Goal: Task Accomplishment & Management: Complete application form

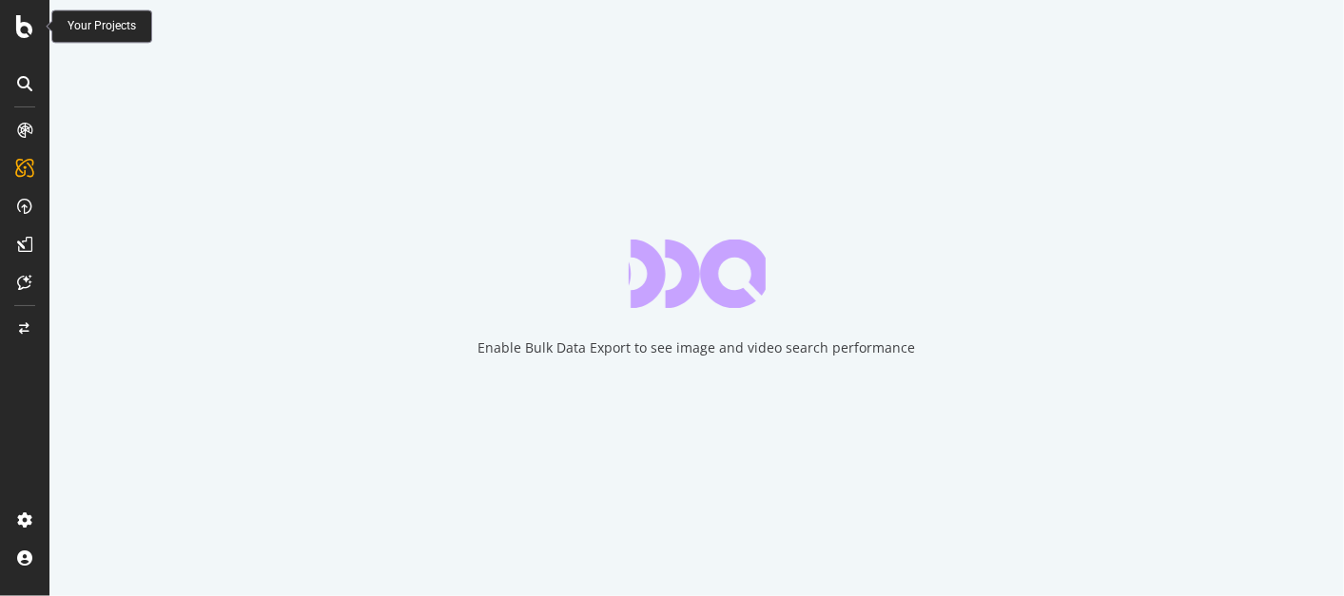
click at [26, 27] on icon at bounding box center [24, 26] width 17 height 23
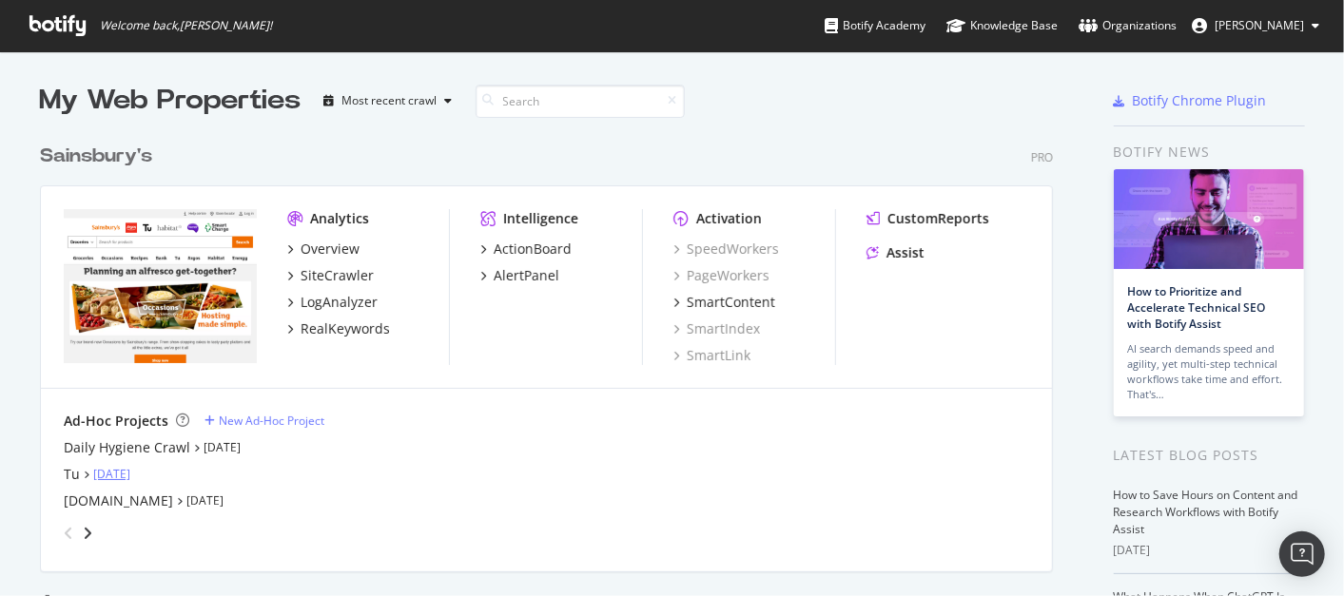
click at [107, 473] on link "[DATE]" at bounding box center [111, 474] width 37 height 16
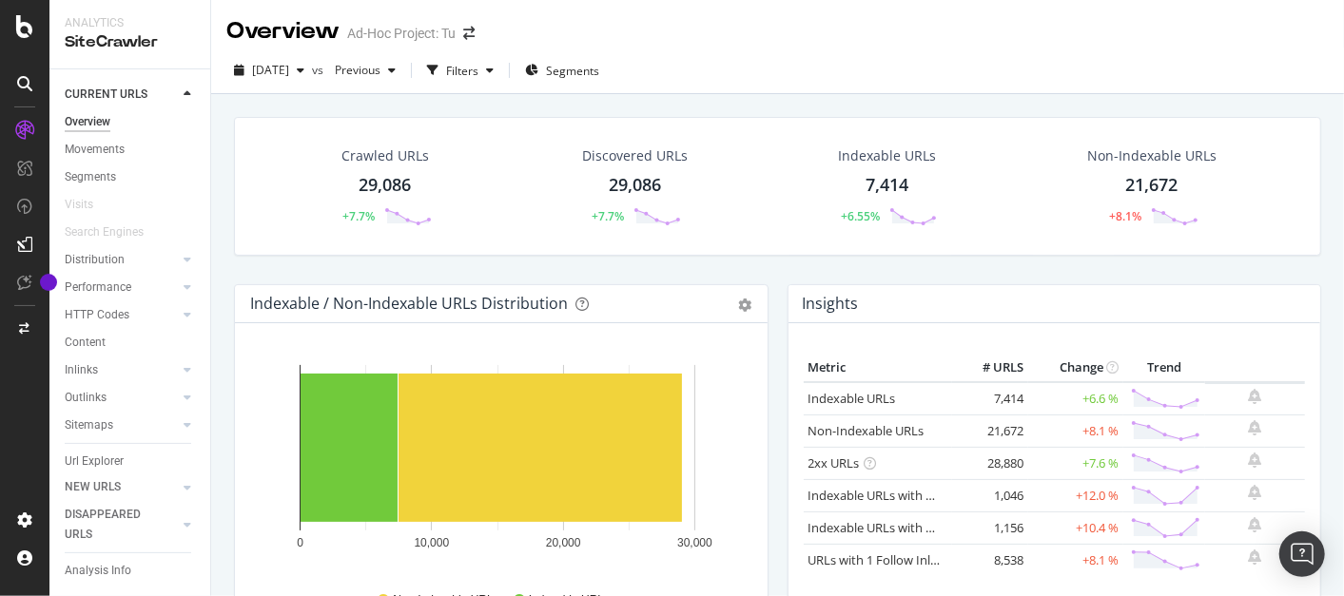
scroll to position [5, 0]
click at [27, 26] on icon at bounding box center [24, 26] width 17 height 23
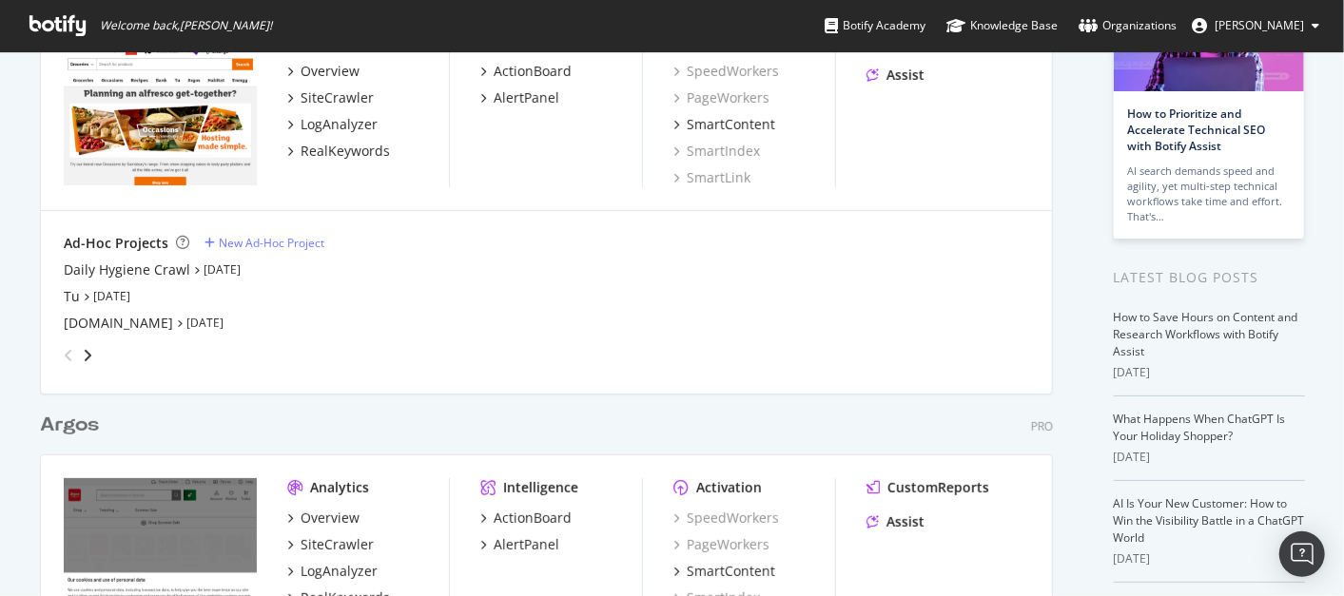
scroll to position [448, 0]
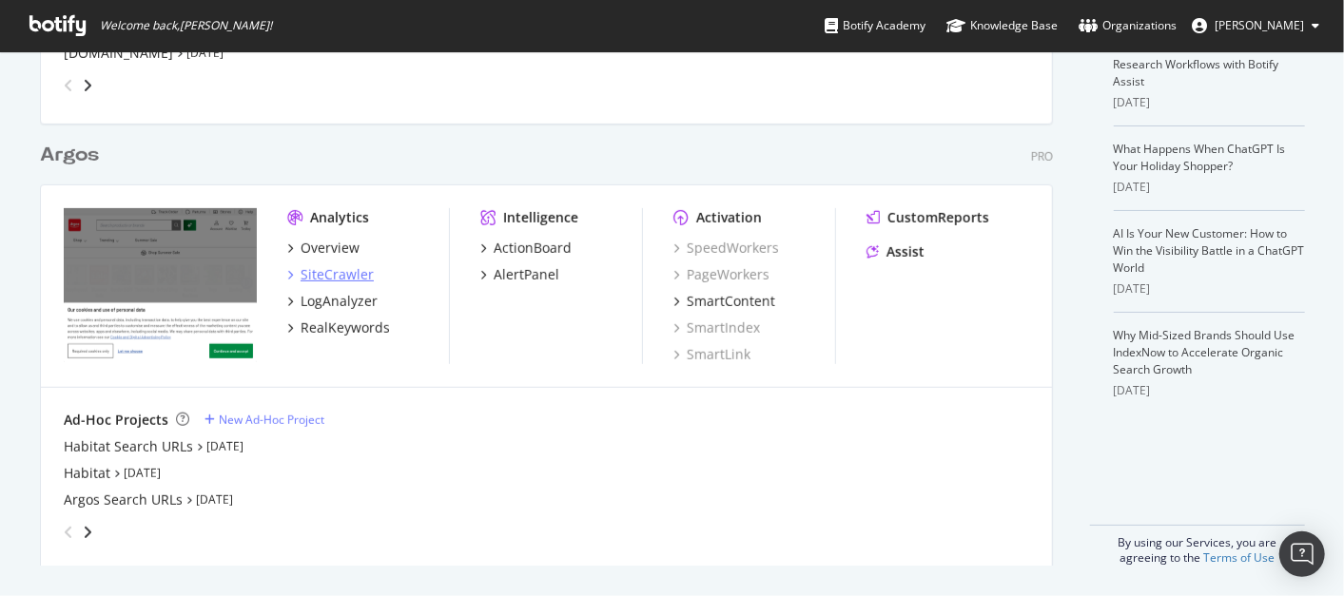
click at [340, 274] on div "SiteCrawler" at bounding box center [337, 274] width 73 height 19
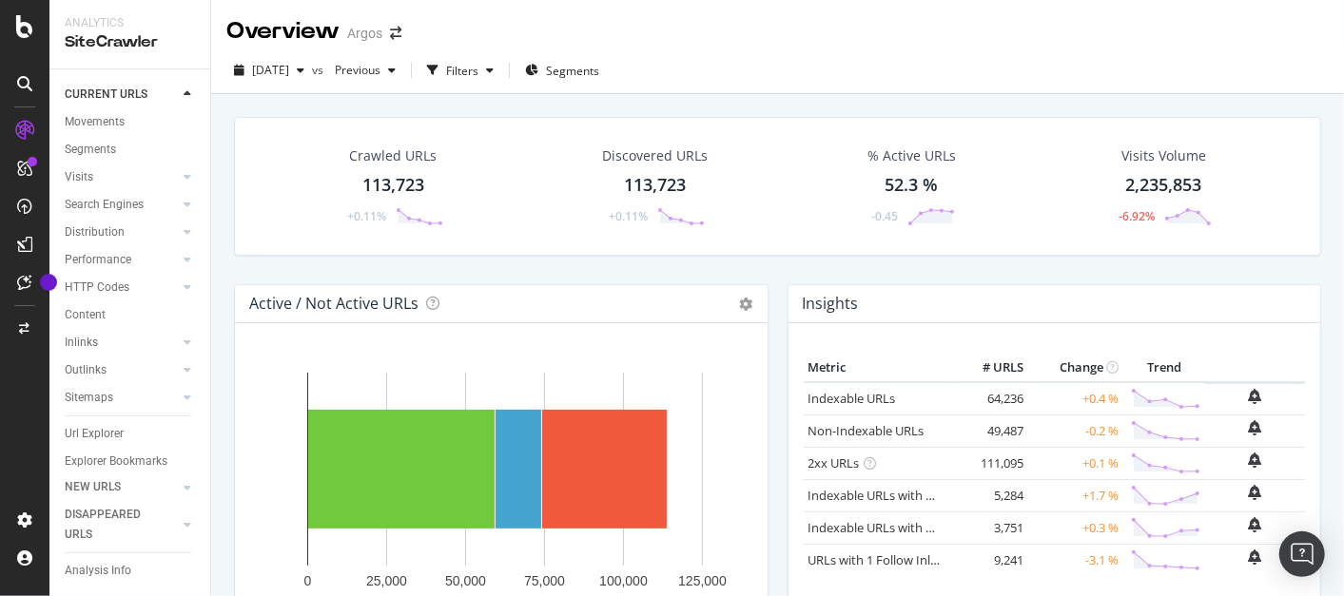
scroll to position [61, 0]
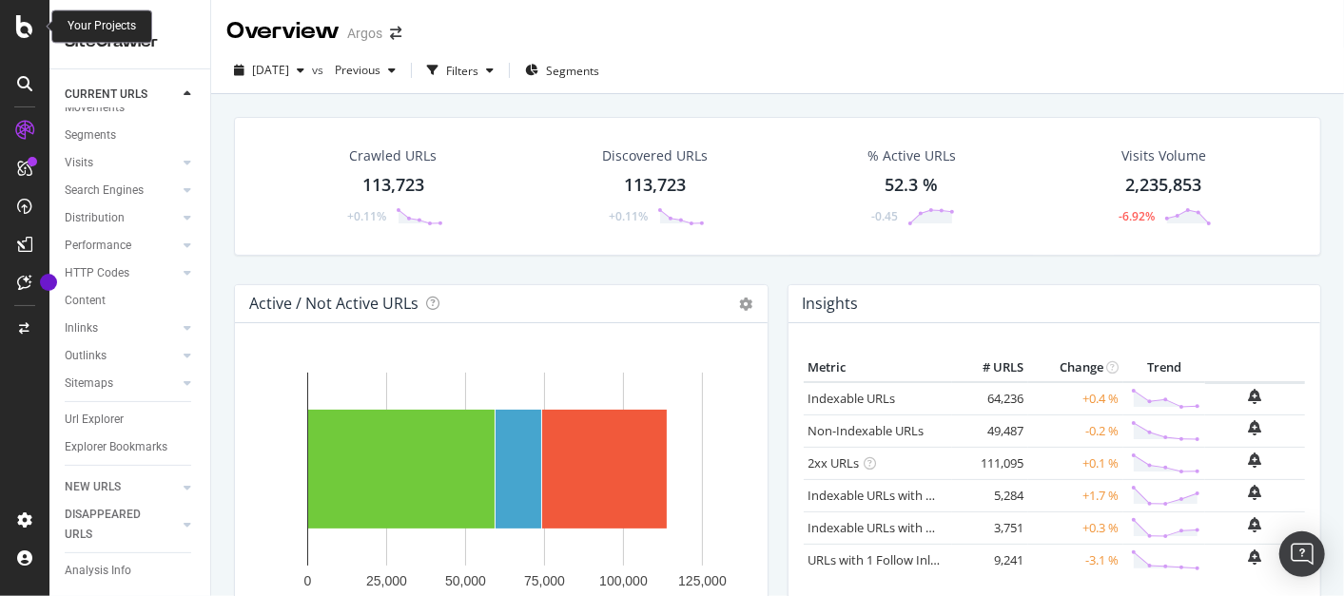
click at [26, 23] on icon at bounding box center [24, 26] width 17 height 23
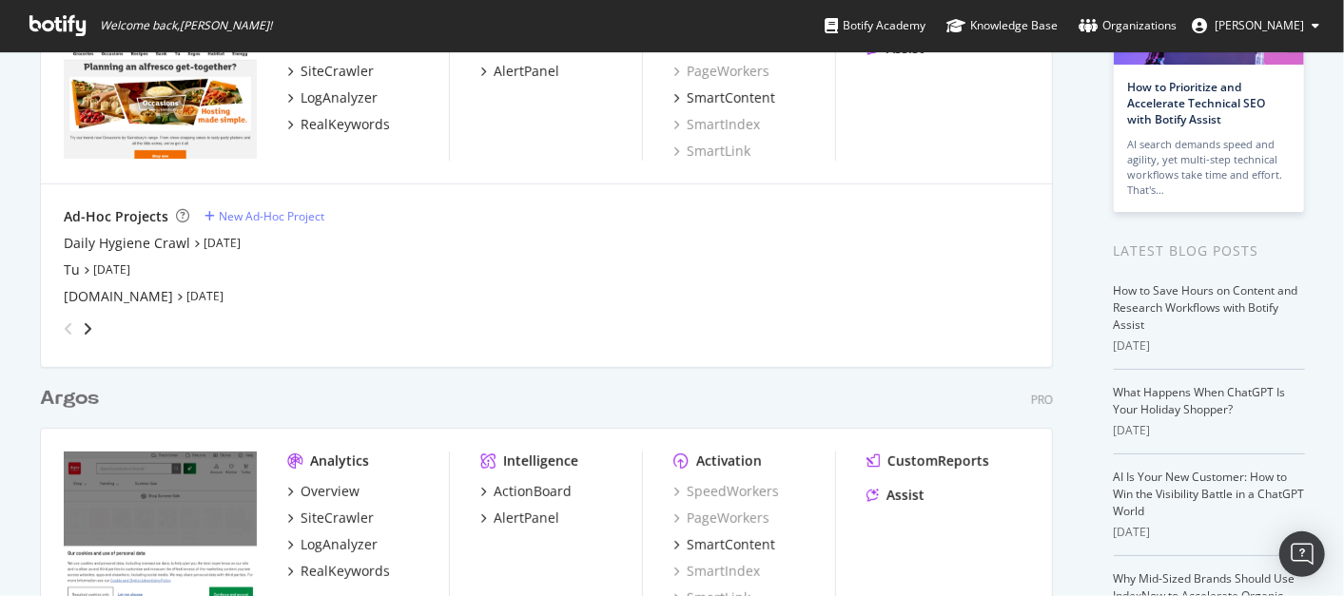
scroll to position [204, 0]
click at [263, 216] on div "New Ad-Hoc Project" at bounding box center [272, 217] width 106 height 16
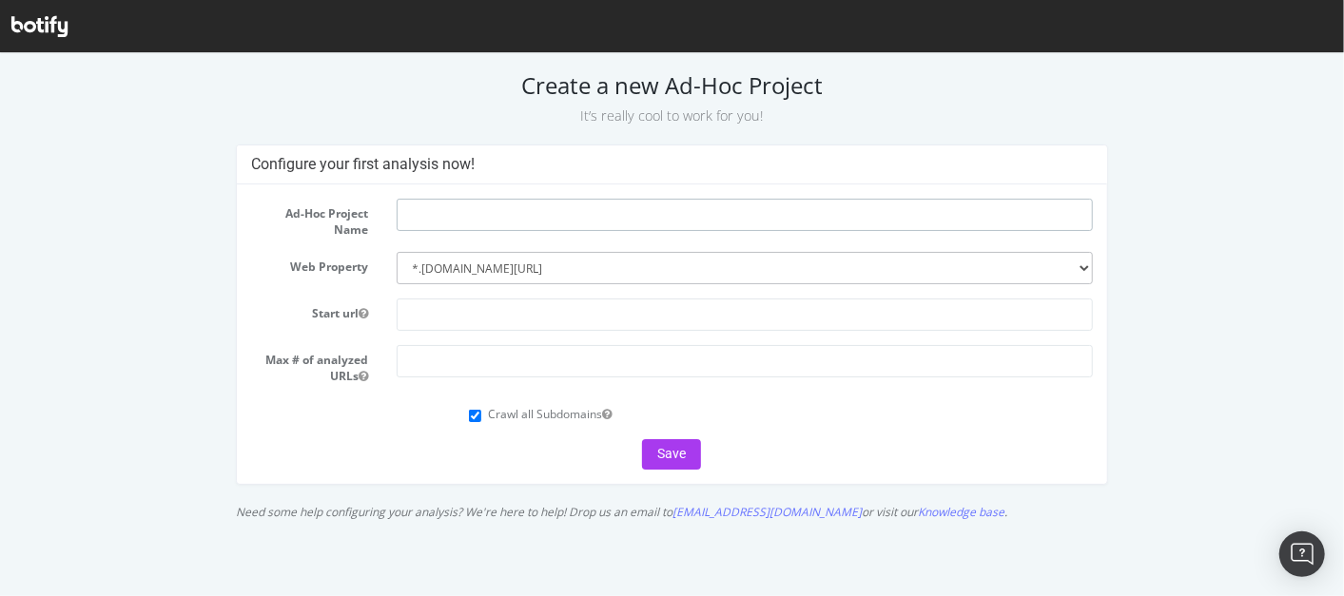
click at [492, 213] on input "text" at bounding box center [745, 214] width 696 height 32
click at [1085, 267] on select "--------- *.[DOMAIN_NAME][URL] [DOMAIN_NAME]" at bounding box center [745, 267] width 696 height 32
click at [397, 251] on select "--------- *.[DOMAIN_NAME][URL] [DOMAIN_NAME]" at bounding box center [745, 267] width 696 height 32
click at [458, 312] on input "text" at bounding box center [745, 314] width 696 height 32
